Goal: Information Seeking & Learning: Learn about a topic

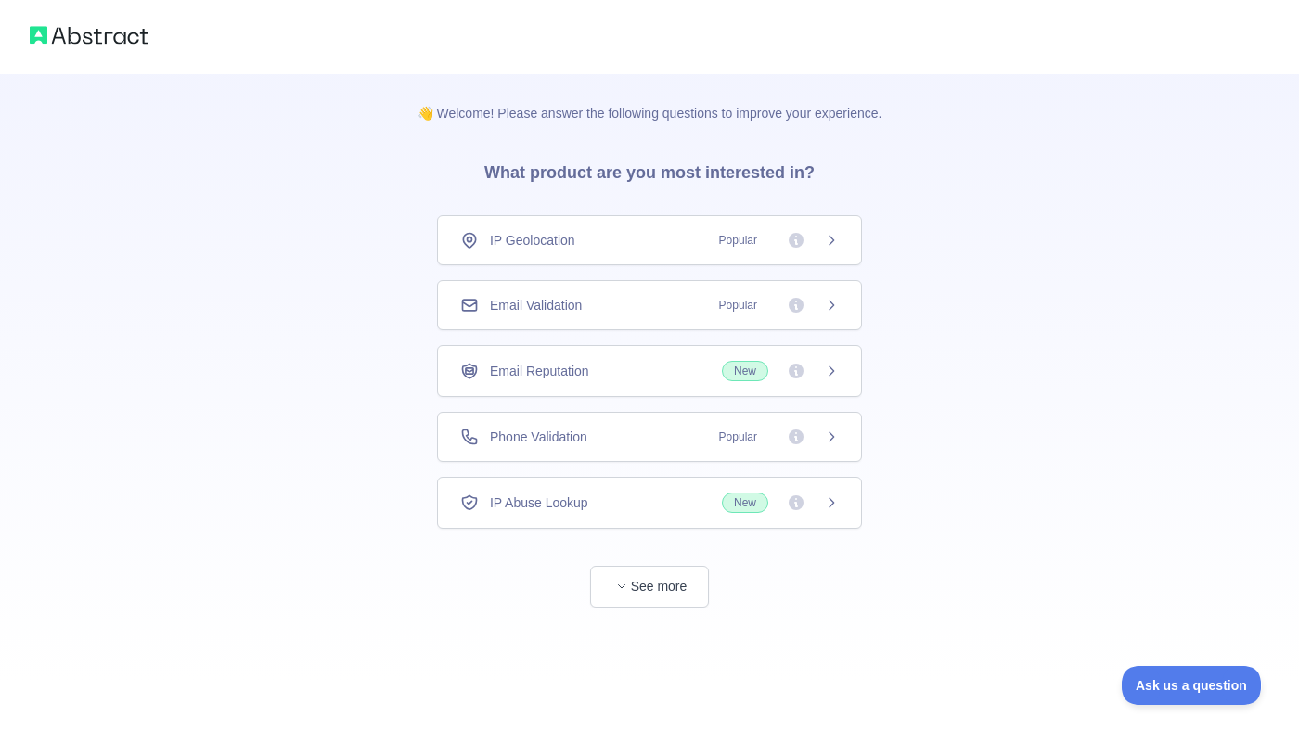
click at [523, 435] on span "Phone Validation" at bounding box center [538, 437] width 97 height 19
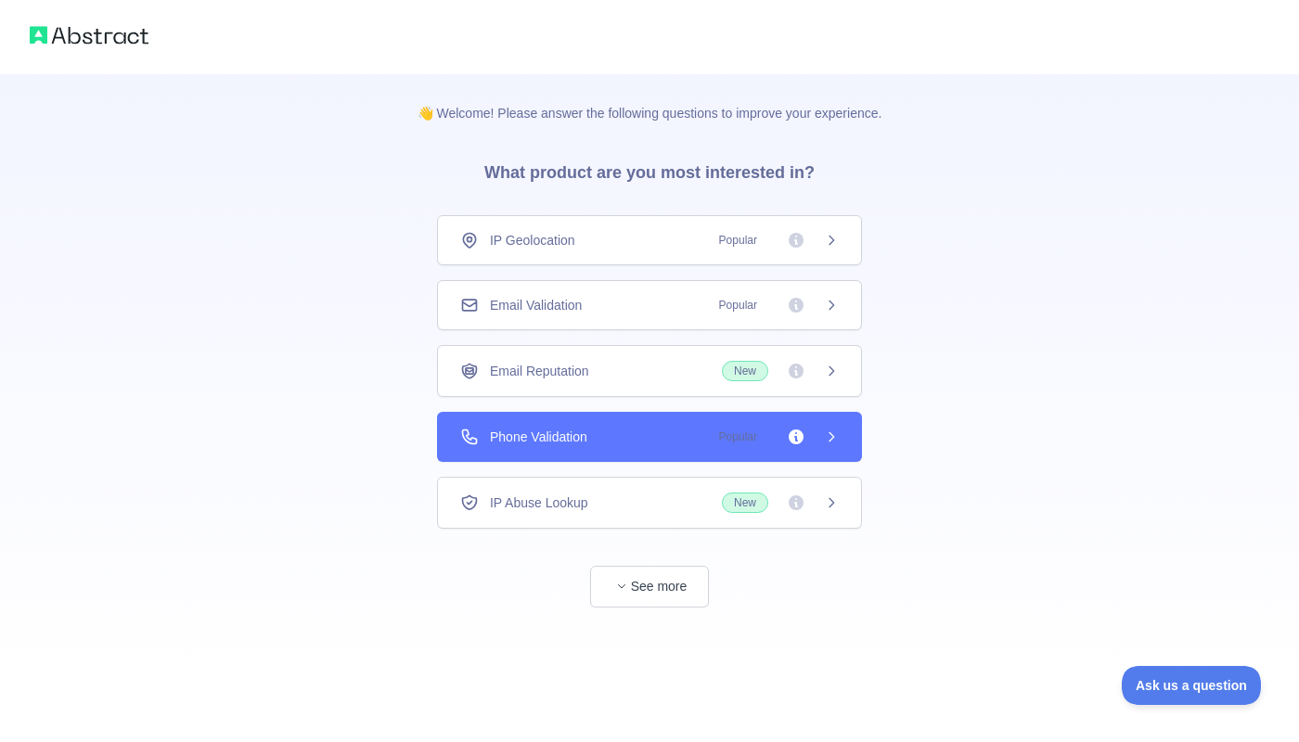
click at [596, 288] on div "Email Validation Popular" at bounding box center [649, 305] width 425 height 50
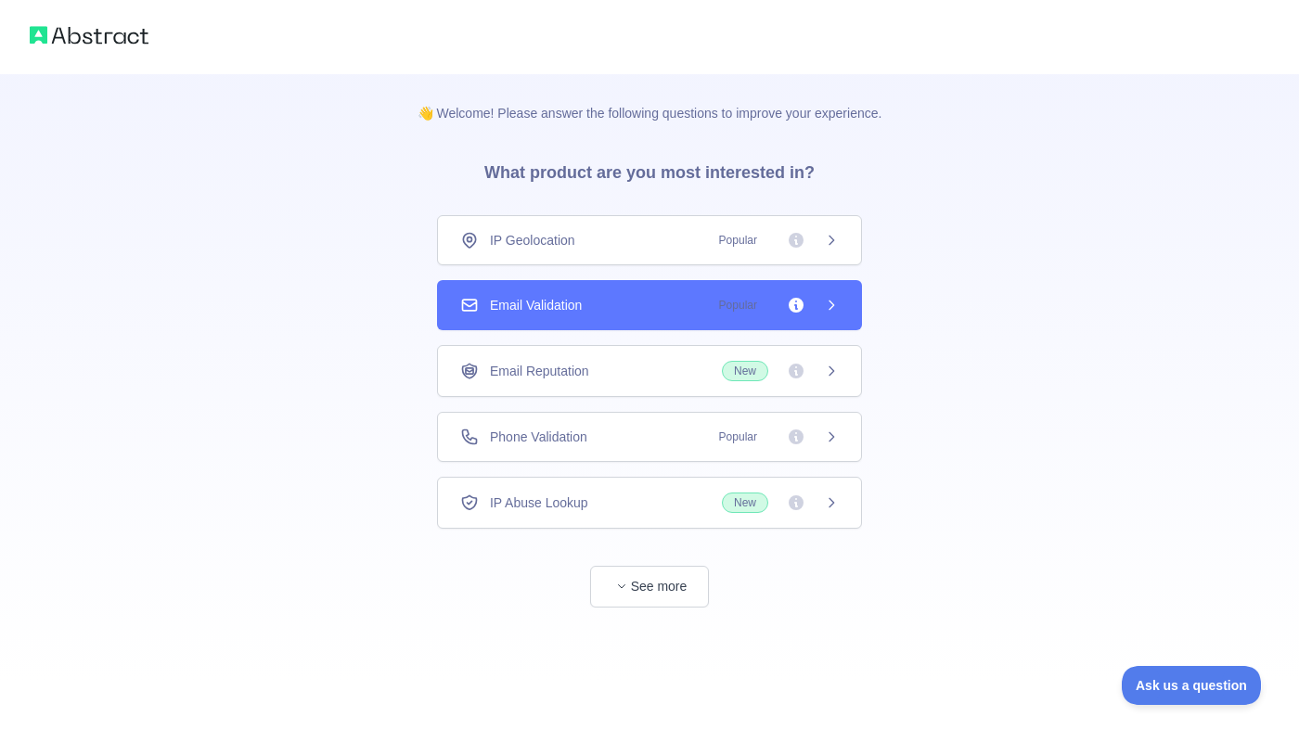
click at [608, 257] on div "IP Geolocation Popular" at bounding box center [649, 240] width 425 height 50
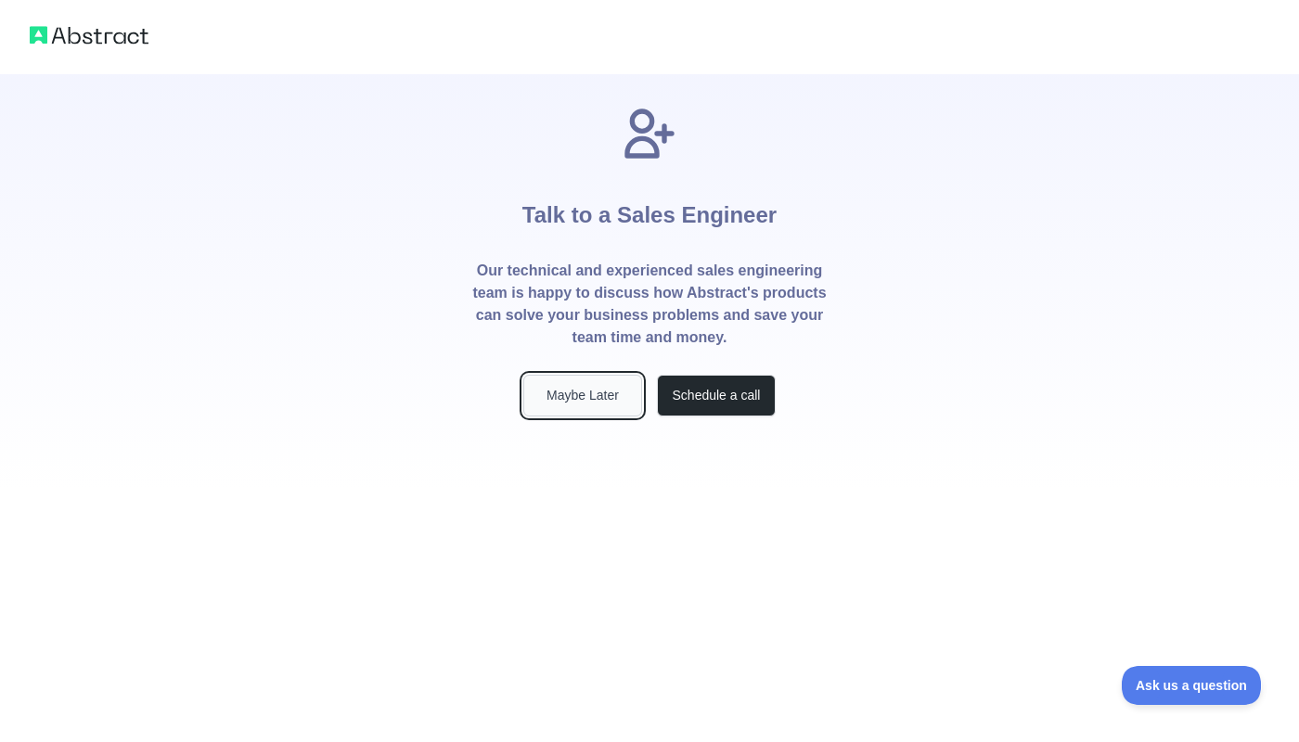
click at [584, 399] on button "Maybe Later" at bounding box center [582, 396] width 119 height 42
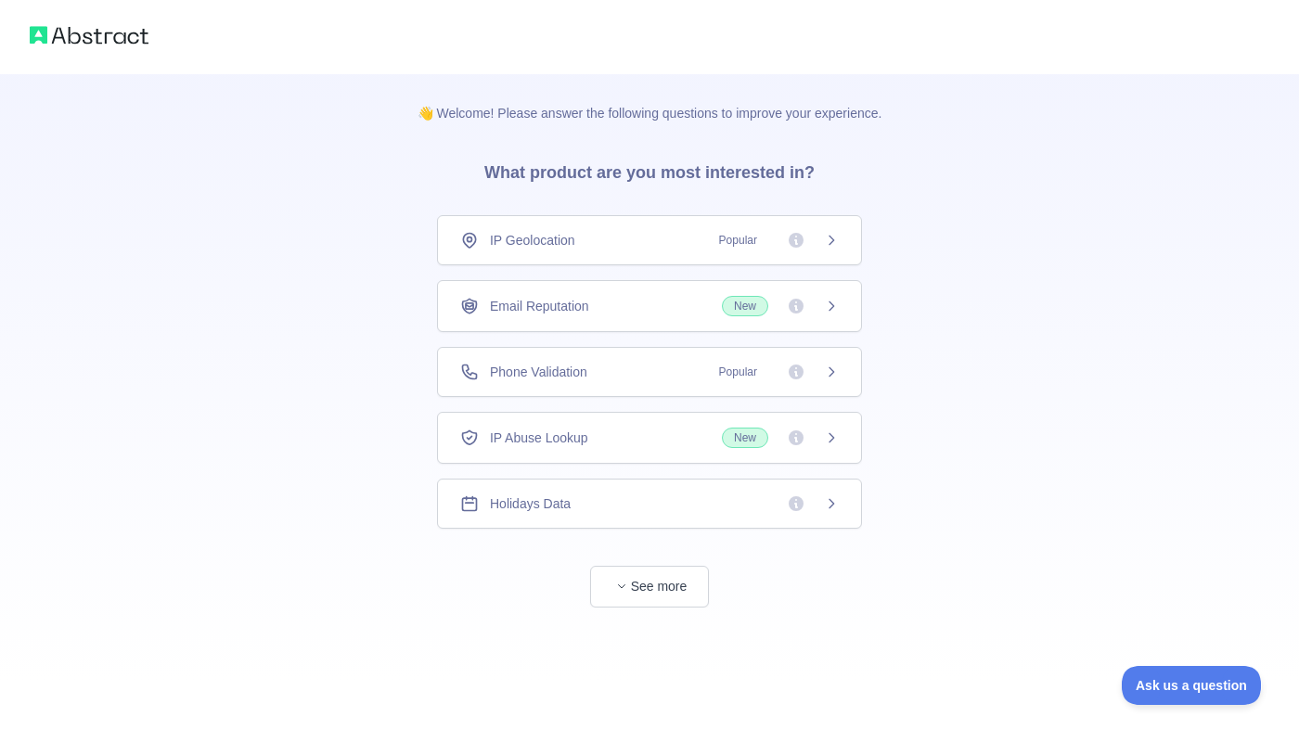
click at [588, 238] on div "IP Geolocation Popular" at bounding box center [649, 240] width 378 height 19
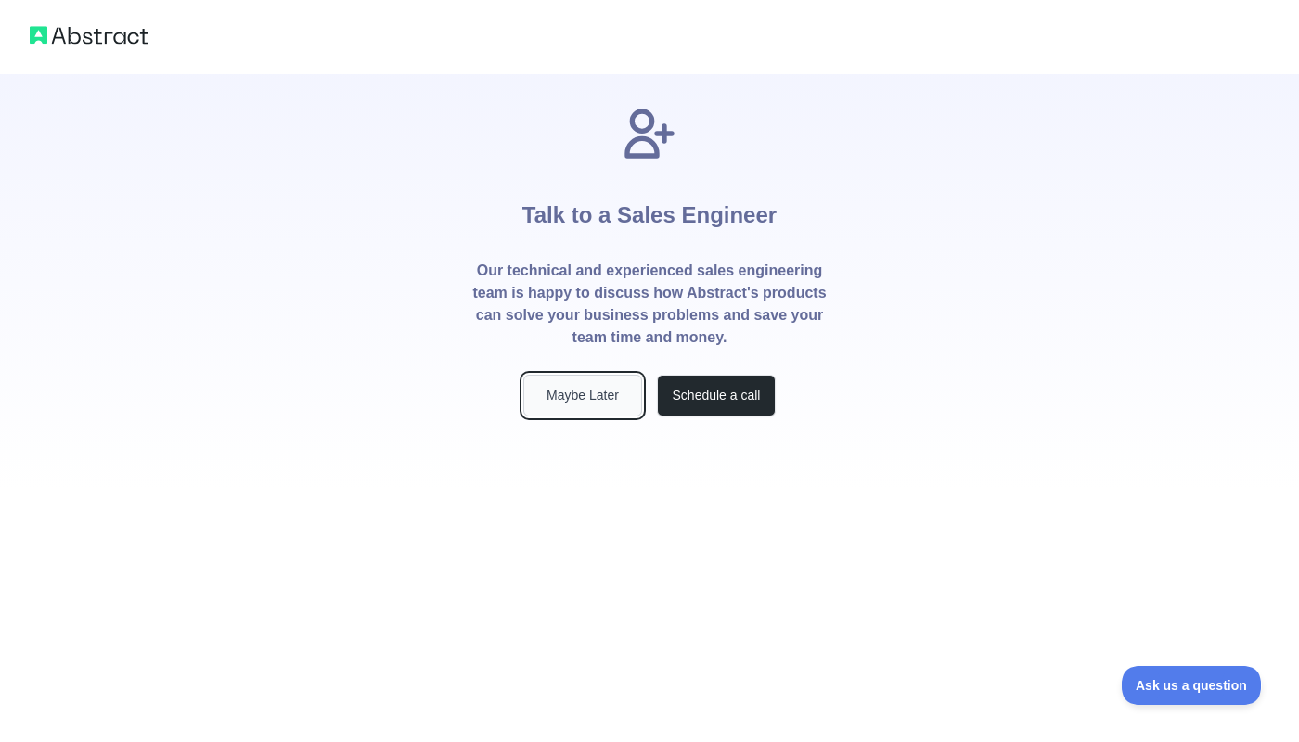
click at [603, 382] on button "Maybe Later" at bounding box center [582, 396] width 119 height 42
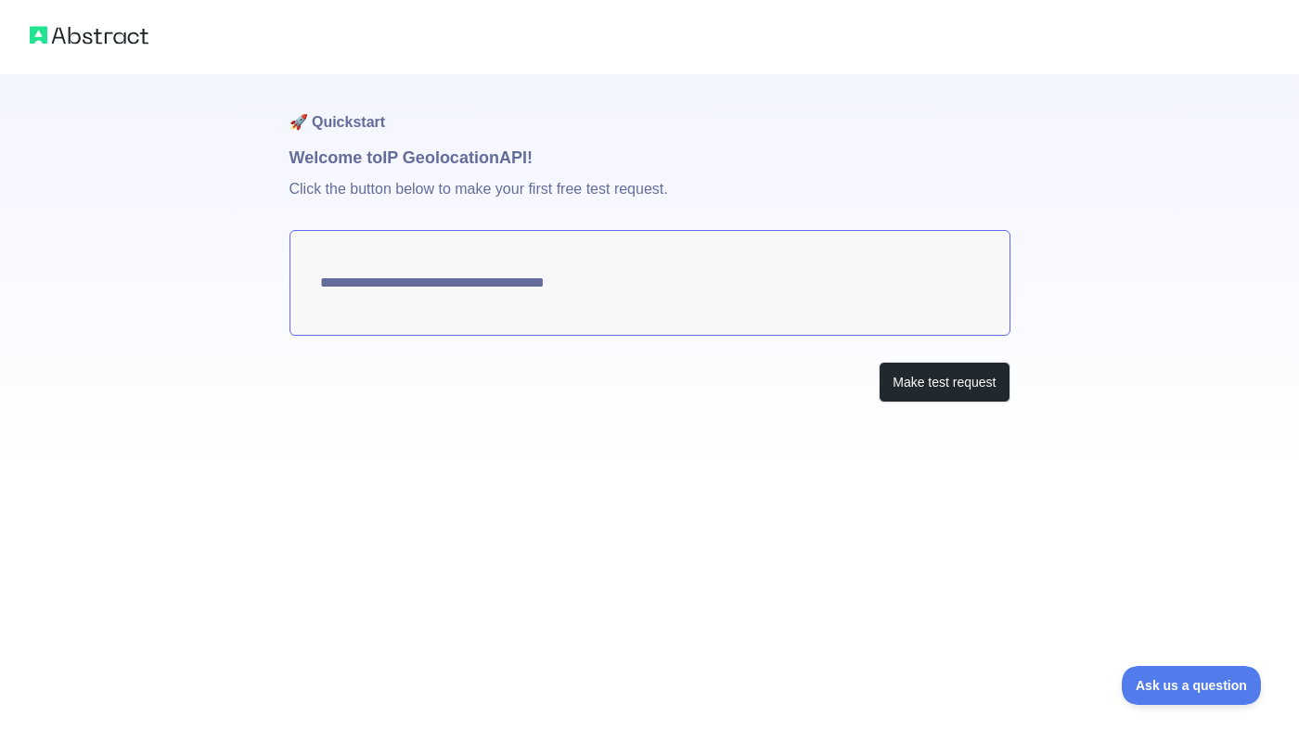
type textarea "**********"
click at [916, 375] on button "Make test request" at bounding box center [943, 383] width 131 height 42
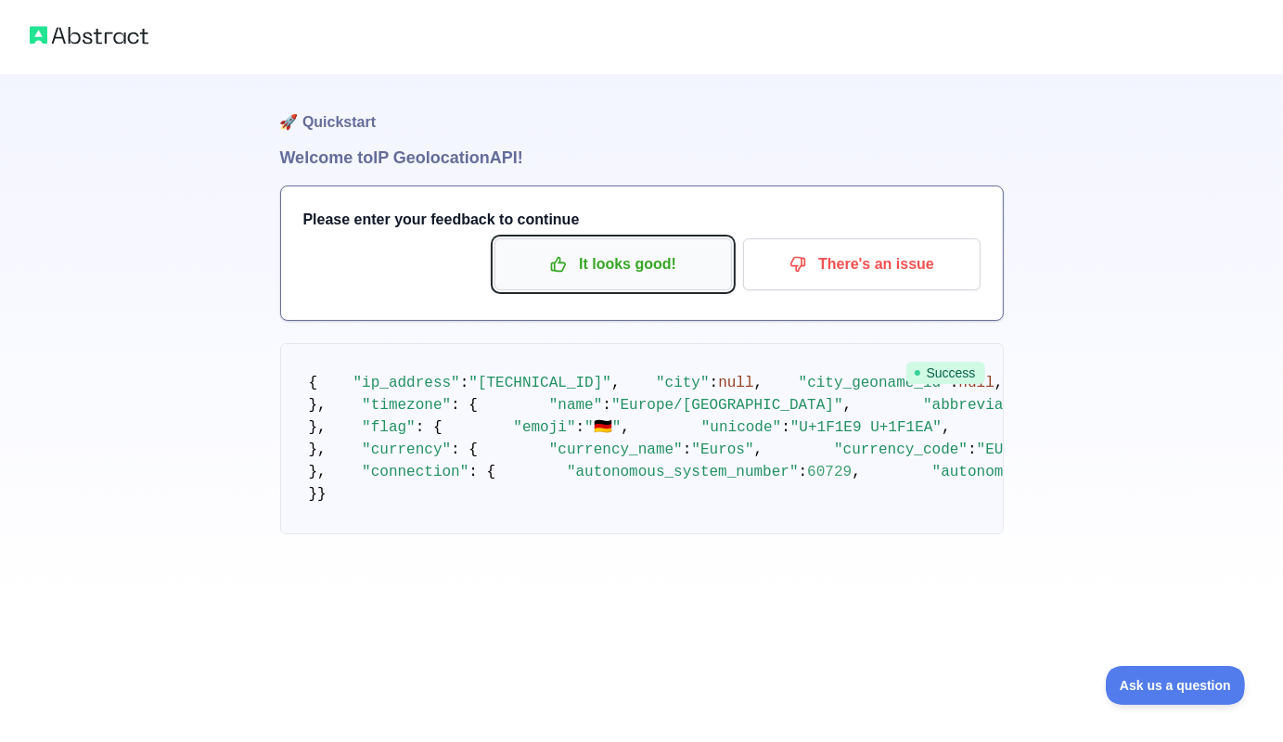
click at [659, 257] on p "It looks good!" at bounding box center [613, 265] width 210 height 32
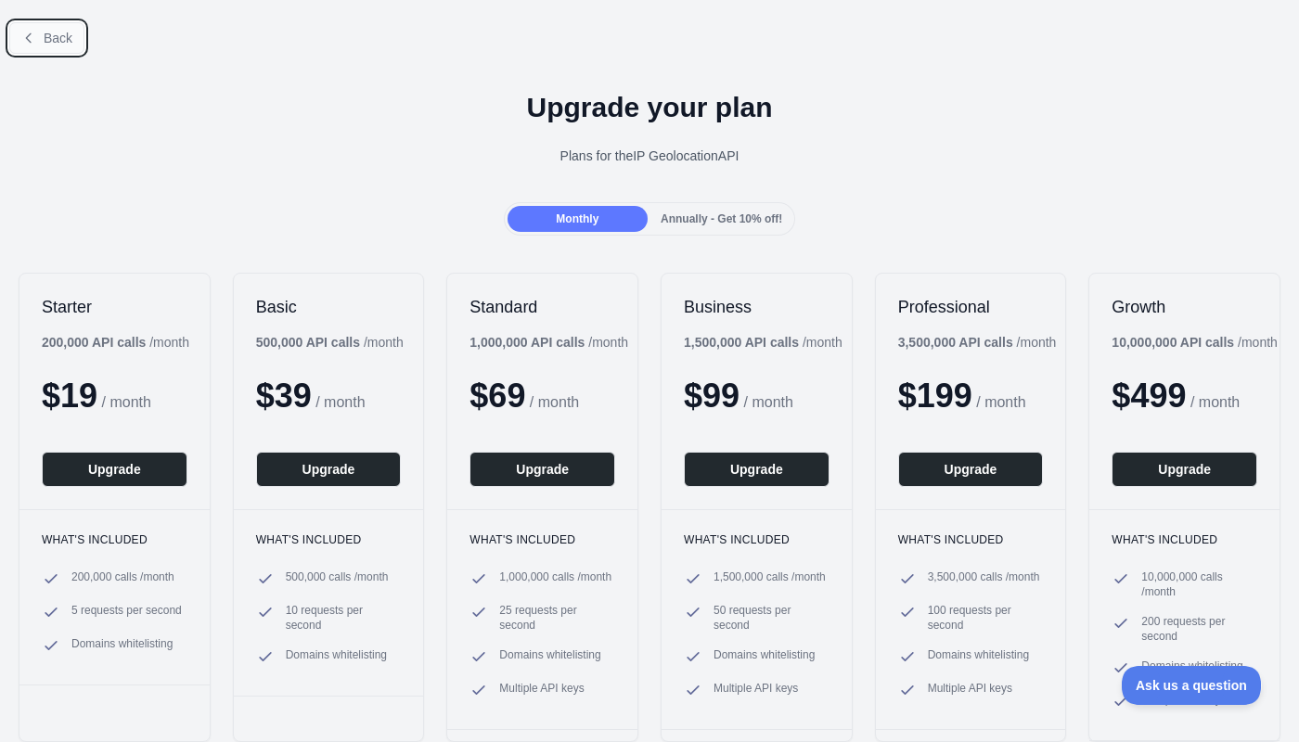
click at [58, 41] on span "Back" at bounding box center [58, 38] width 29 height 15
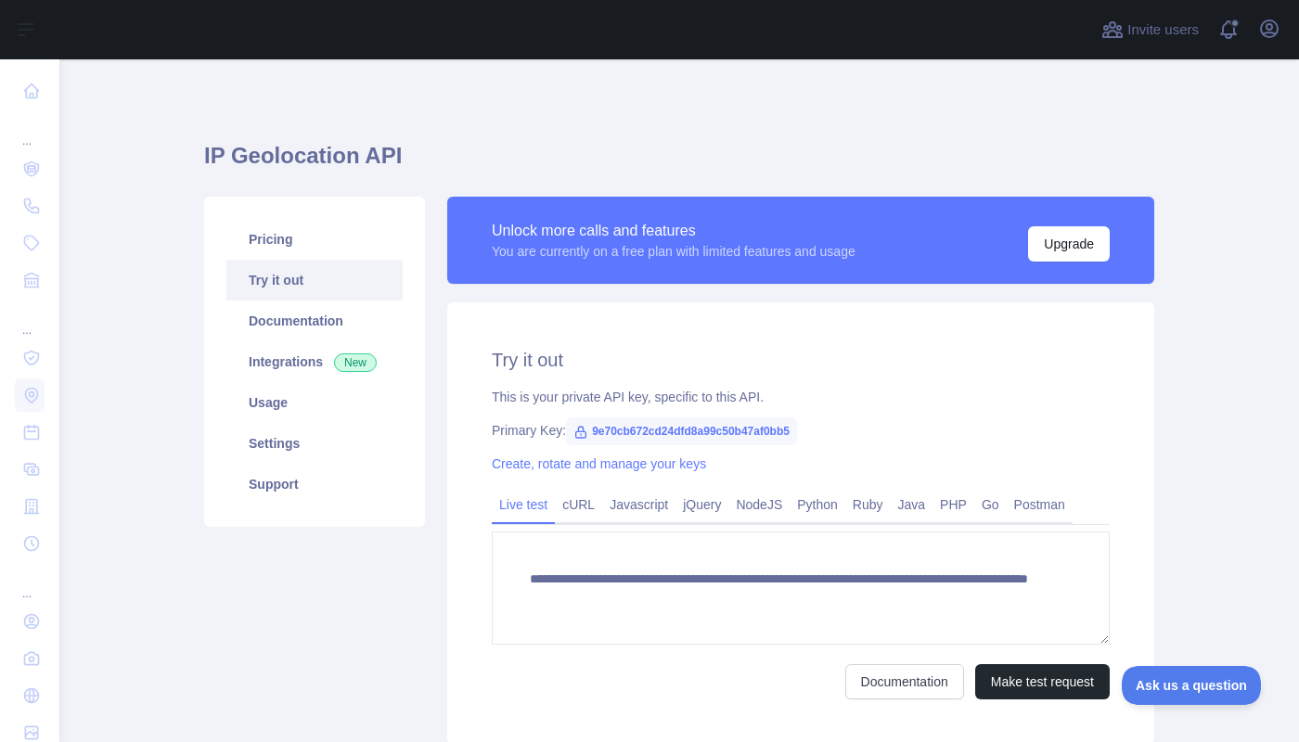
click at [662, 432] on span "9e70cb672cd24dfd8a99c50b47af0bb5" at bounding box center [681, 431] width 231 height 28
copy span "9e70cb672cd24dfd8a99c50b47af0bb5"
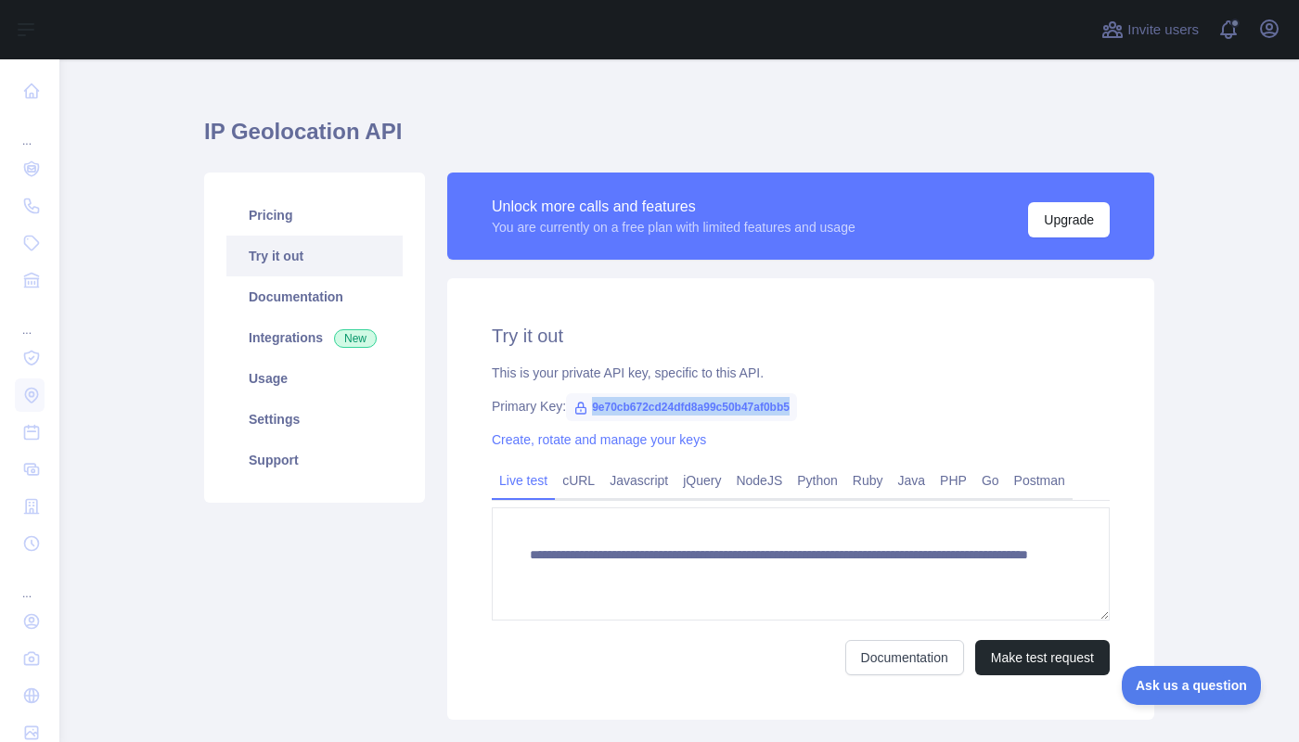
scroll to position [23, 0]
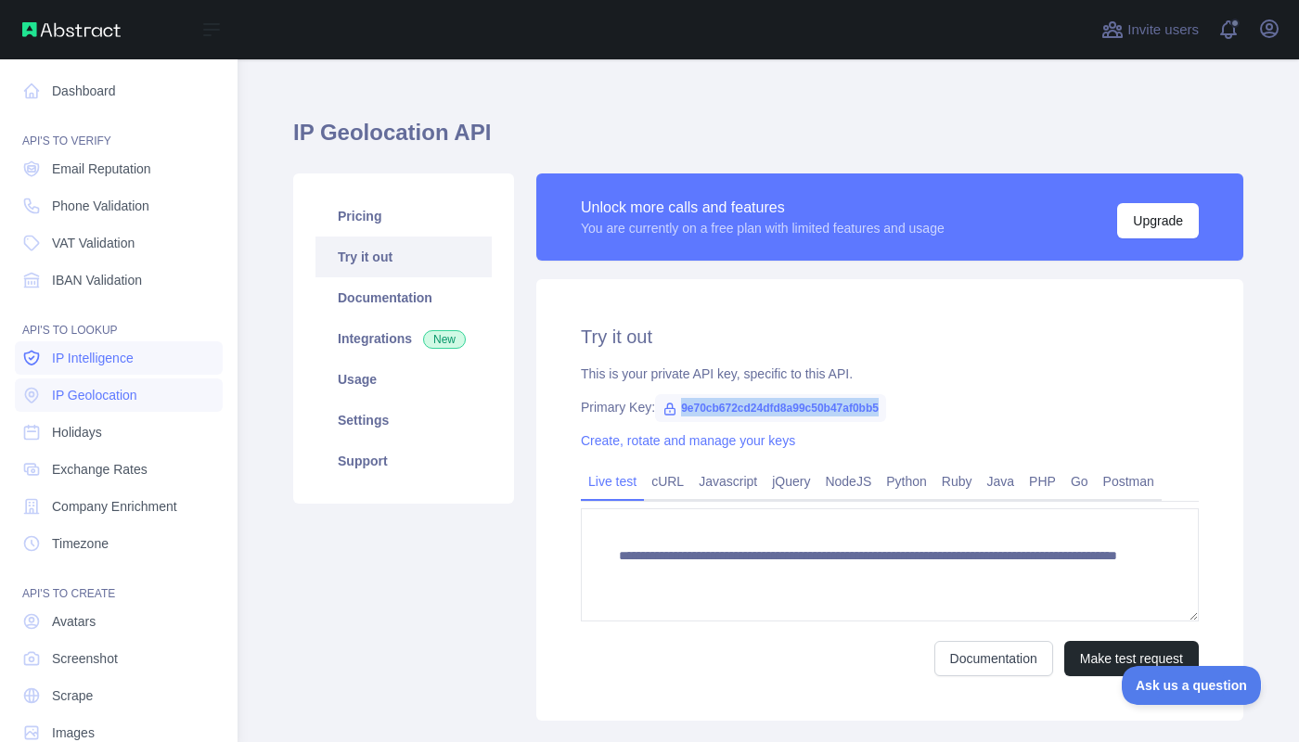
click at [181, 357] on link "IP Intelligence" at bounding box center [119, 357] width 208 height 33
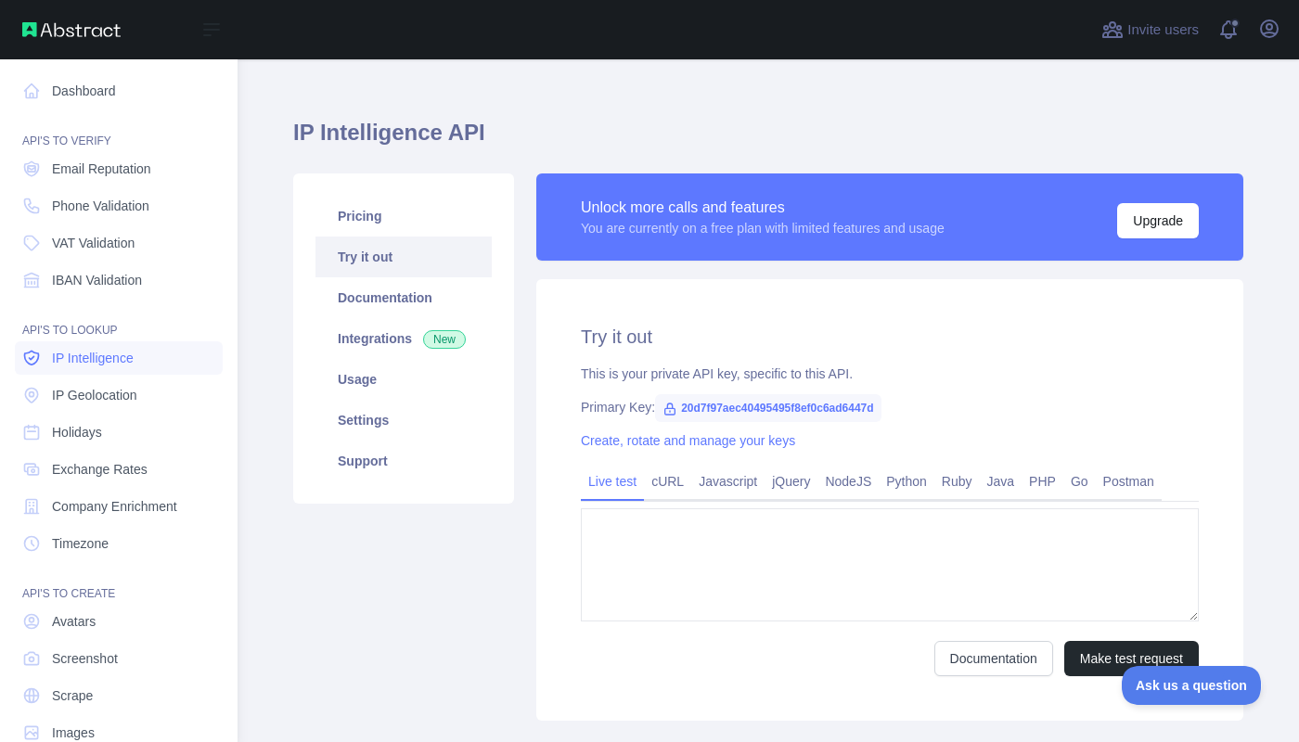
type textarea "**********"
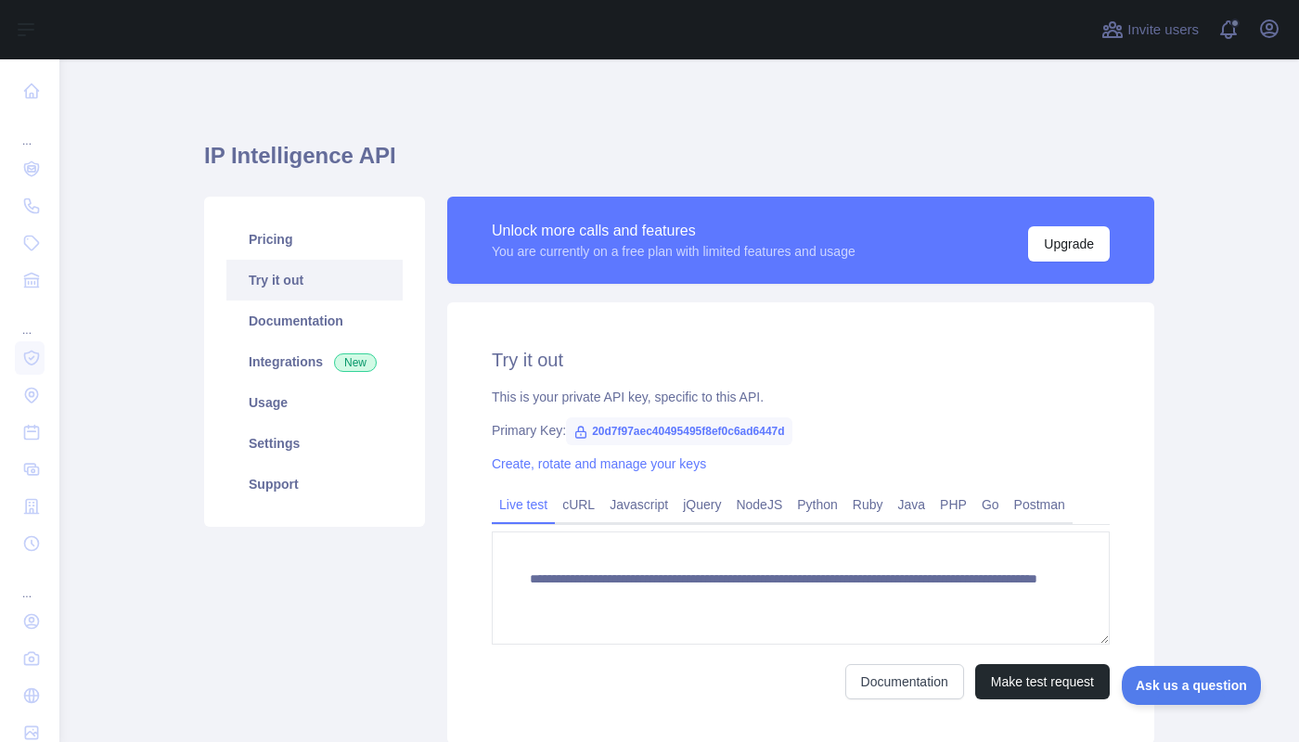
click at [699, 430] on span "20d7f97aec40495495f8ef0c6ad6447d" at bounding box center [679, 431] width 226 height 28
copy span "20d7f97aec40495495f8ef0c6ad6447d"
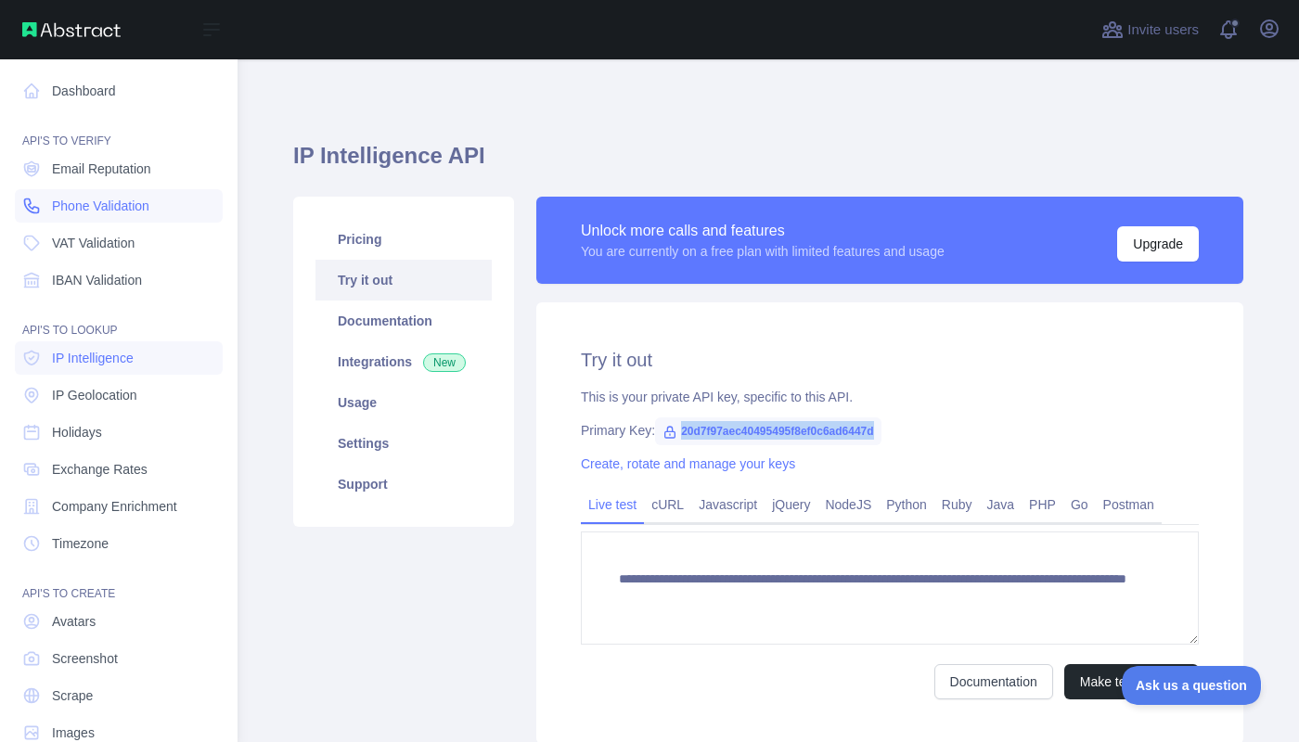
click at [102, 196] on link "Phone Validation" at bounding box center [119, 205] width 208 height 33
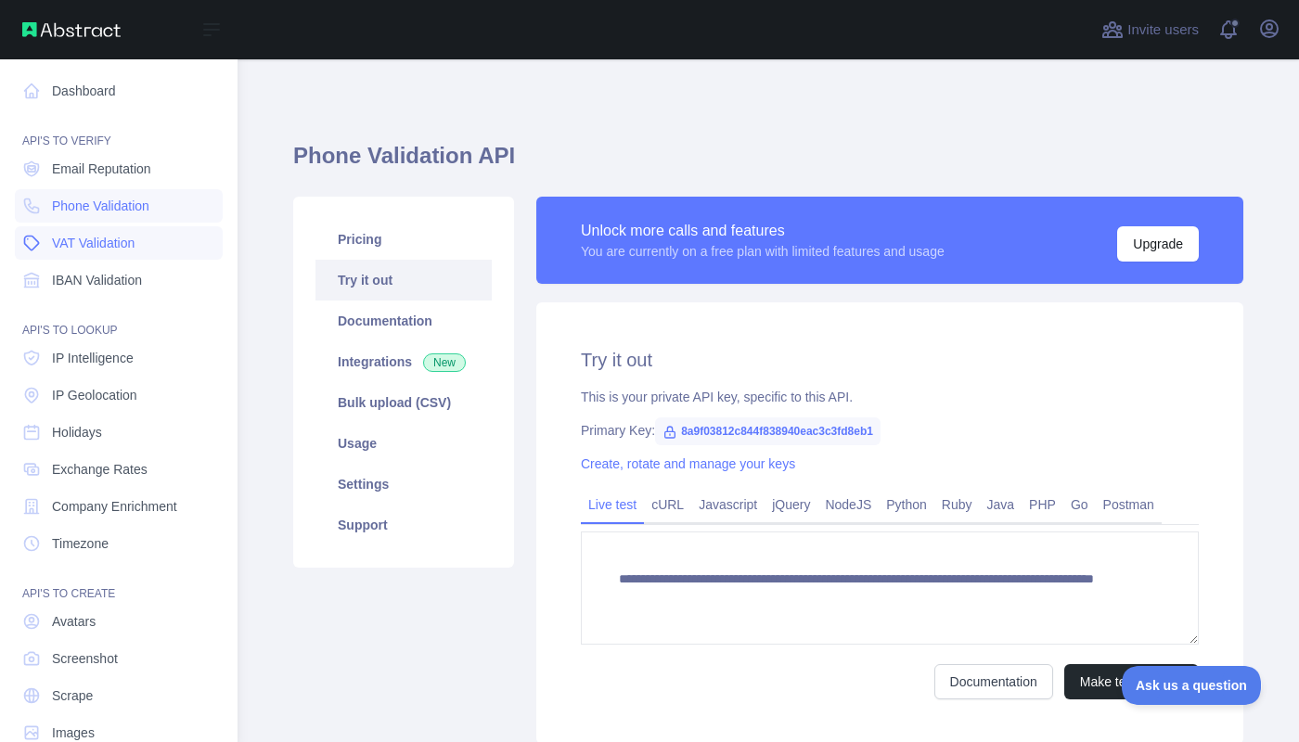
click at [102, 242] on span "VAT Validation" at bounding box center [93, 243] width 83 height 19
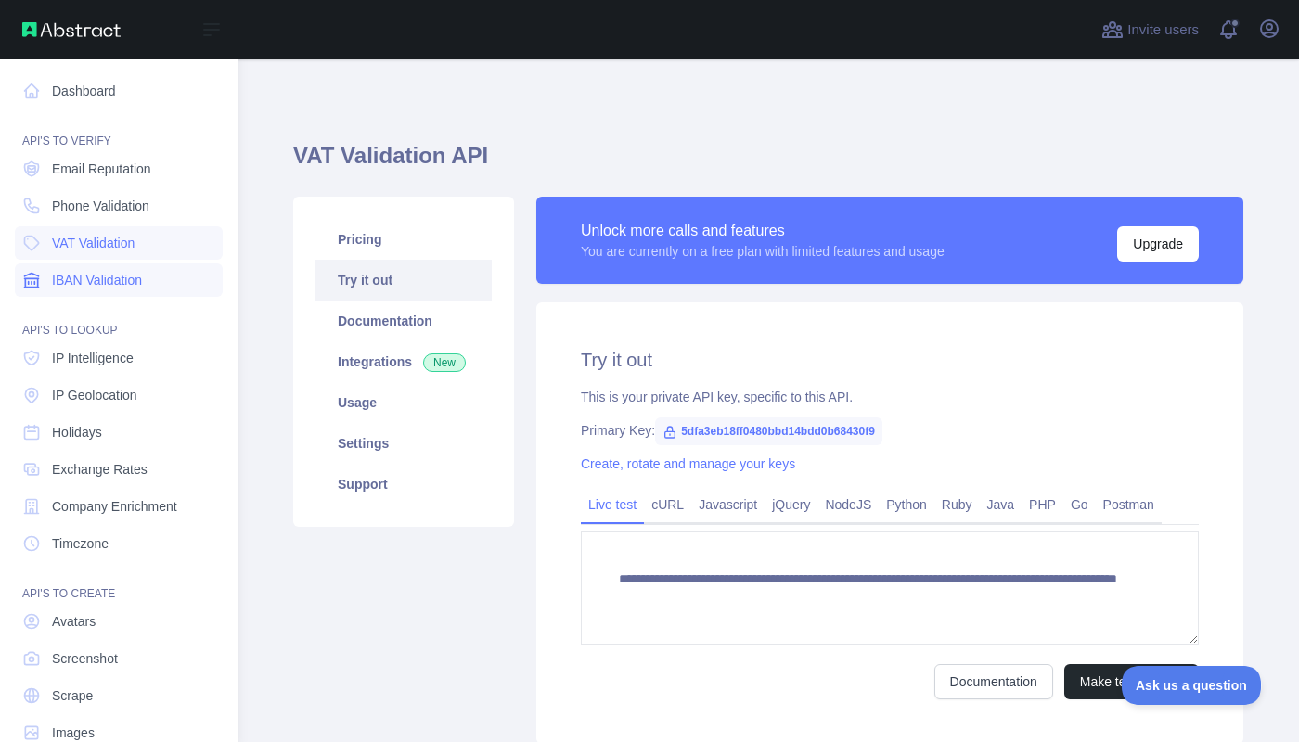
click at [96, 288] on span "IBAN Validation" at bounding box center [97, 280] width 90 height 19
click at [99, 213] on span "Phone Validation" at bounding box center [100, 206] width 97 height 19
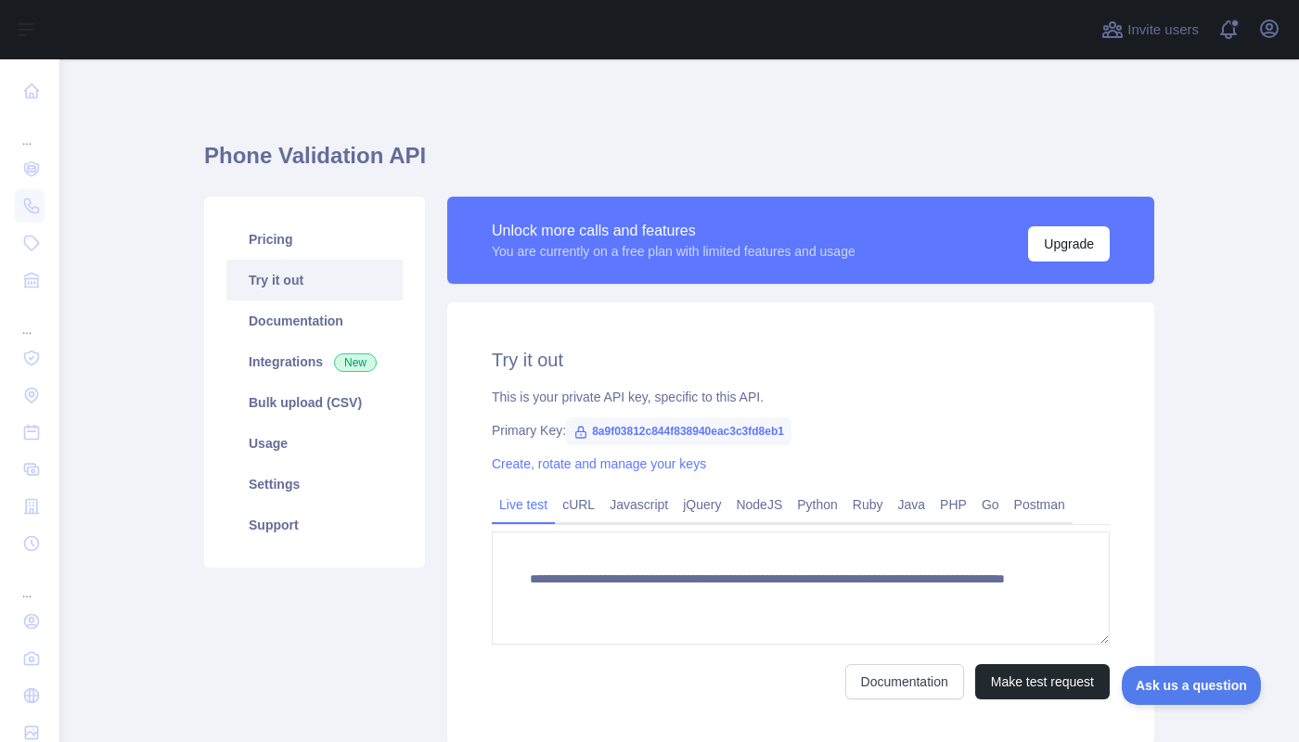
click at [615, 430] on span "8a9f03812c844f838940eac3c3fd8eb1" at bounding box center [678, 431] width 225 height 28
copy span "8a9f03812c844f838940eac3c3fd8eb1"
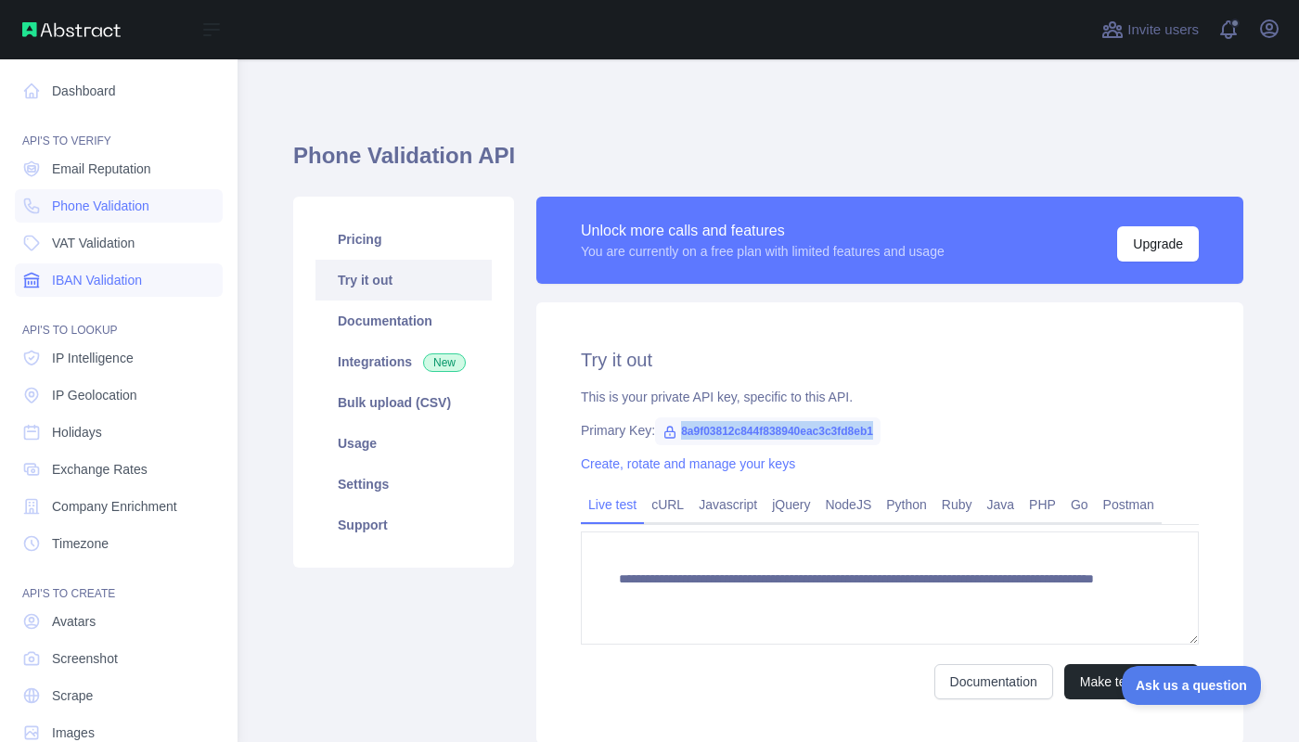
scroll to position [37, 0]
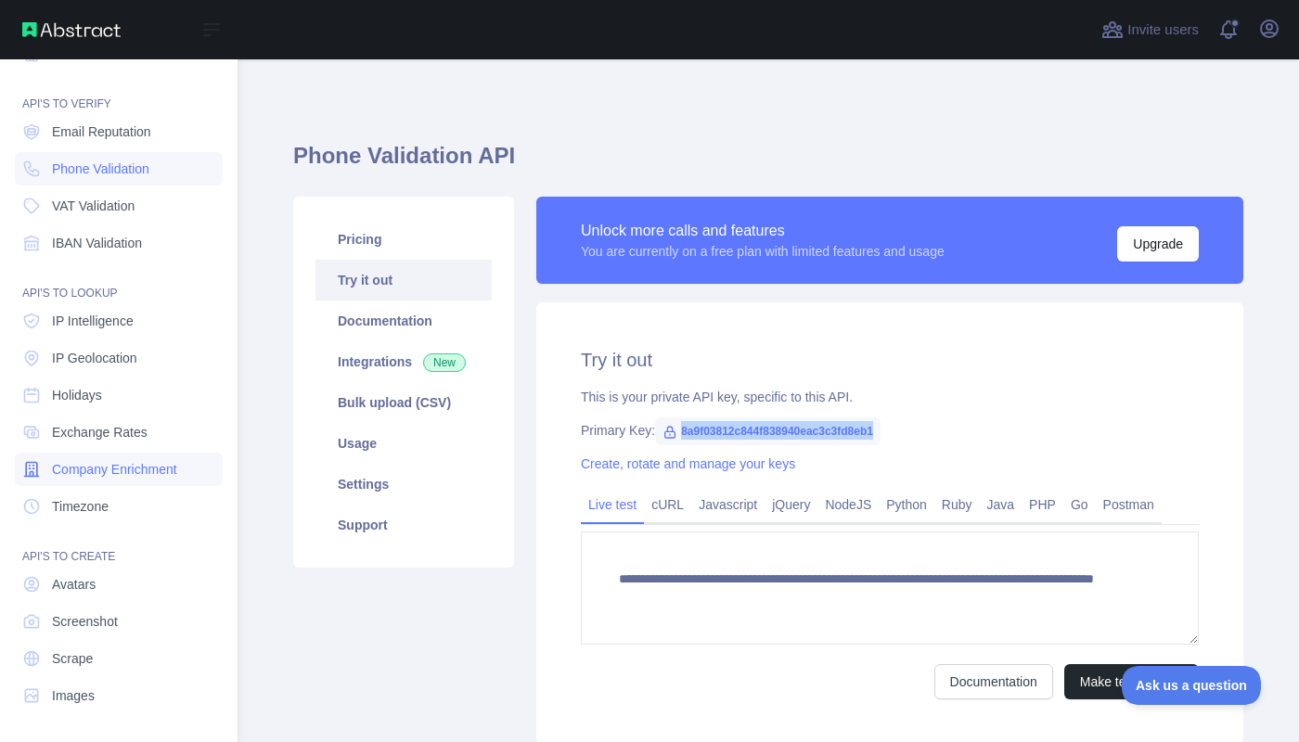
click at [106, 480] on link "Company Enrichment" at bounding box center [119, 469] width 208 height 33
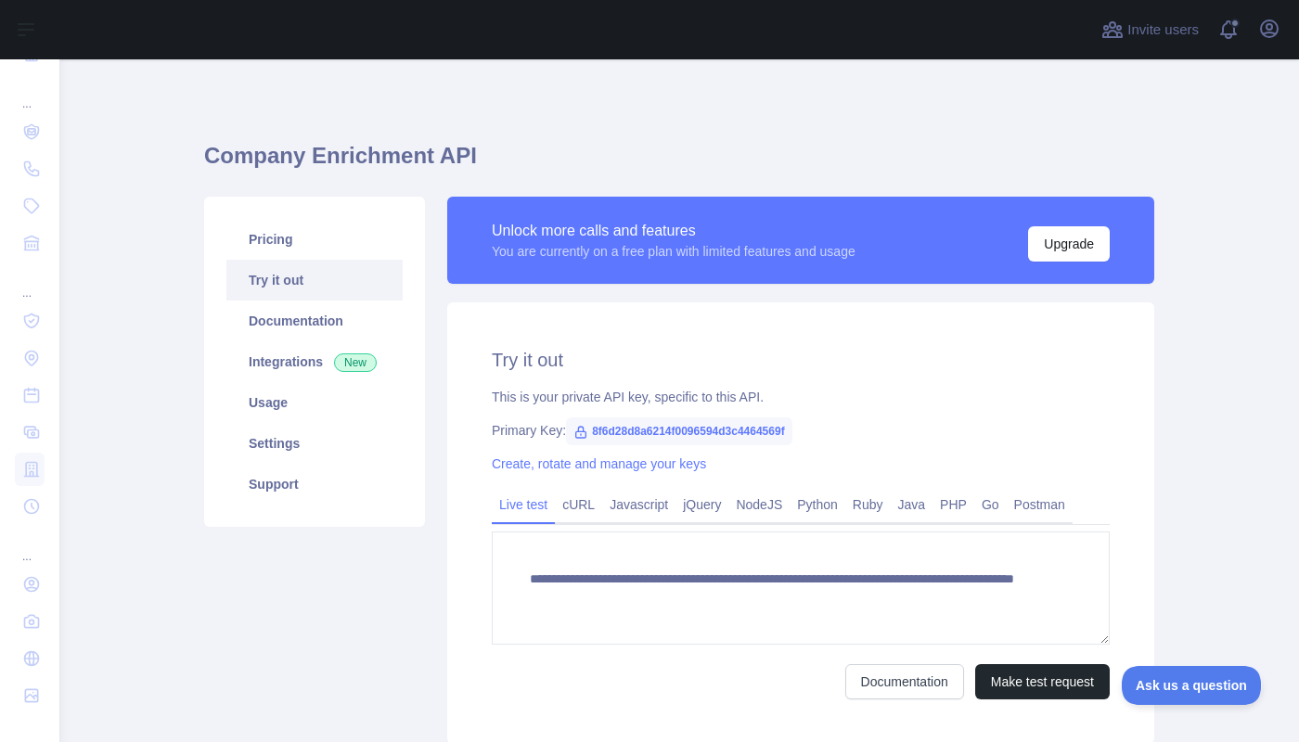
click at [718, 430] on span "8f6d28d8a6214f0096594d3c4464569f" at bounding box center [679, 431] width 226 height 28
copy span "8f6d28d8a6214f0096594d3c4464569f"
